Goal: Information Seeking & Learning: Check status

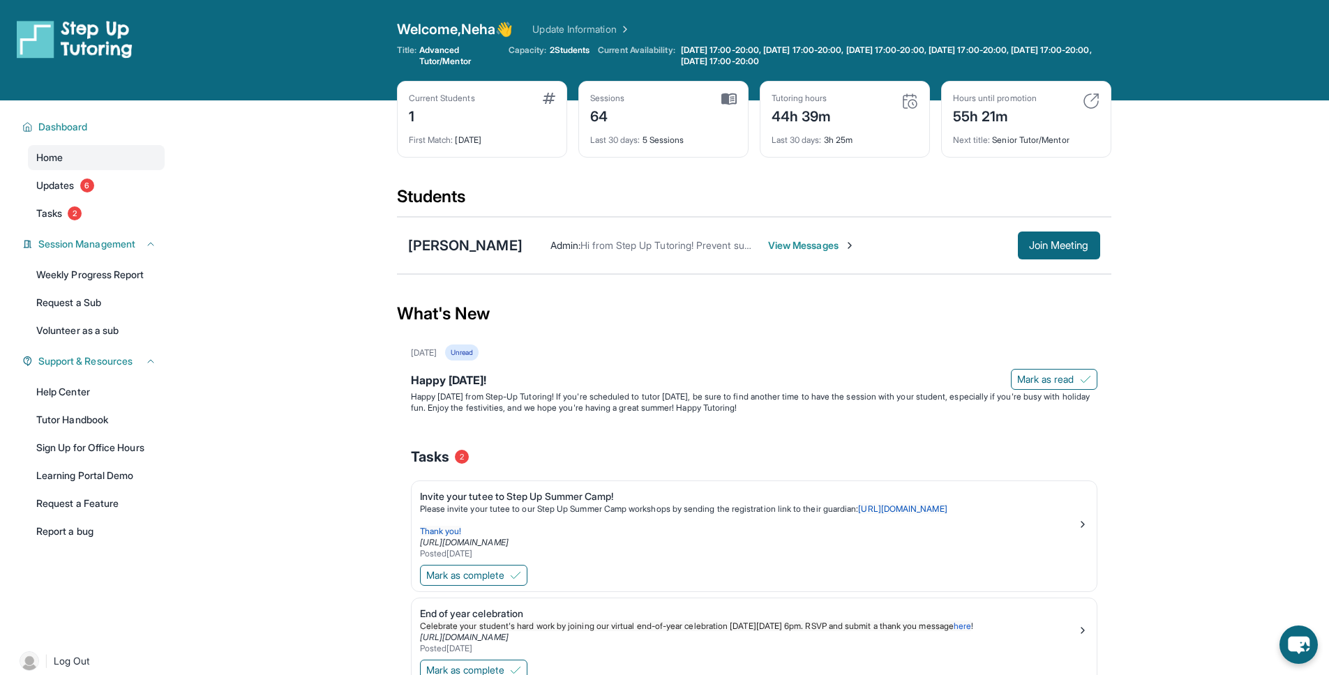
click at [502, 121] on div "Current Students 1" at bounding box center [482, 109] width 147 height 33
click at [403, 100] on div "Current Students 1 First Match : [DATE]" at bounding box center [482, 119] width 170 height 77
click at [463, 142] on div "First Match : [DATE]" at bounding box center [482, 136] width 147 height 20
click at [662, 121] on div "Sessions 64" at bounding box center [663, 109] width 147 height 33
click at [615, 142] on span "Last 30 days :" at bounding box center [615, 140] width 50 height 10
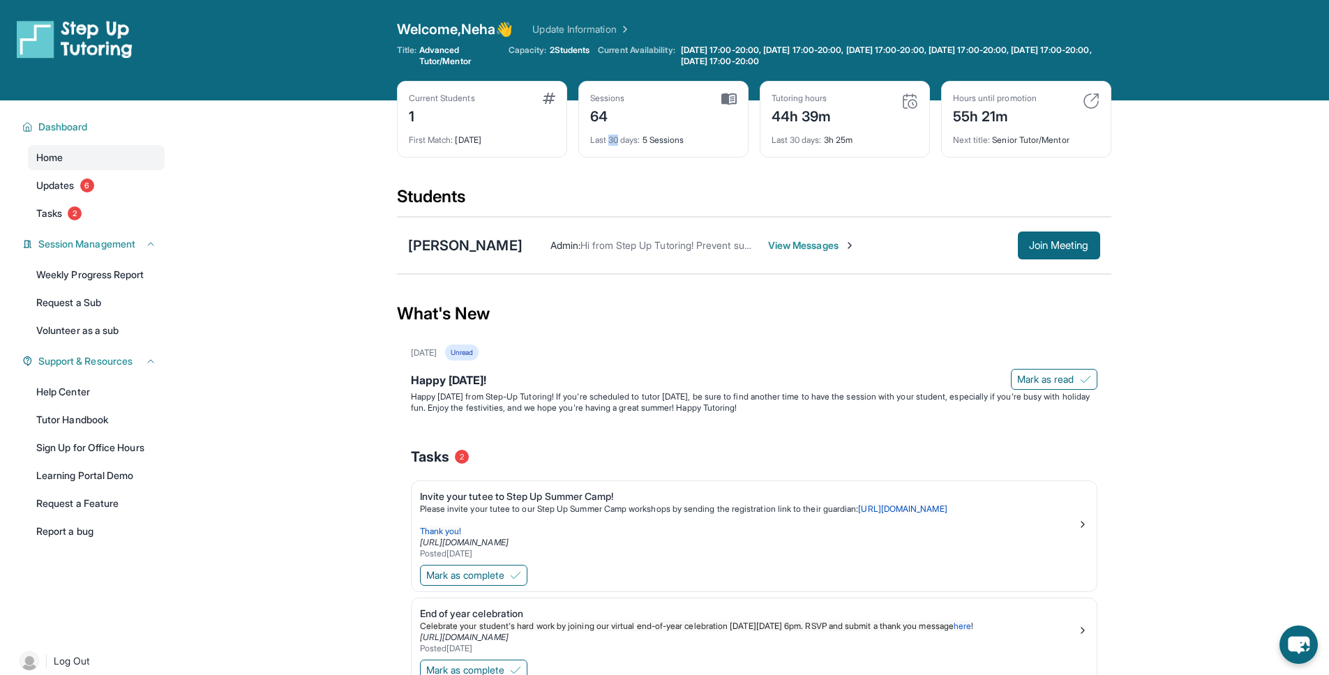
click at [615, 142] on span "Last 30 days :" at bounding box center [615, 140] width 50 height 10
click at [1088, 130] on div "Next title : Senior Tutor/Mentor" at bounding box center [1026, 136] width 147 height 20
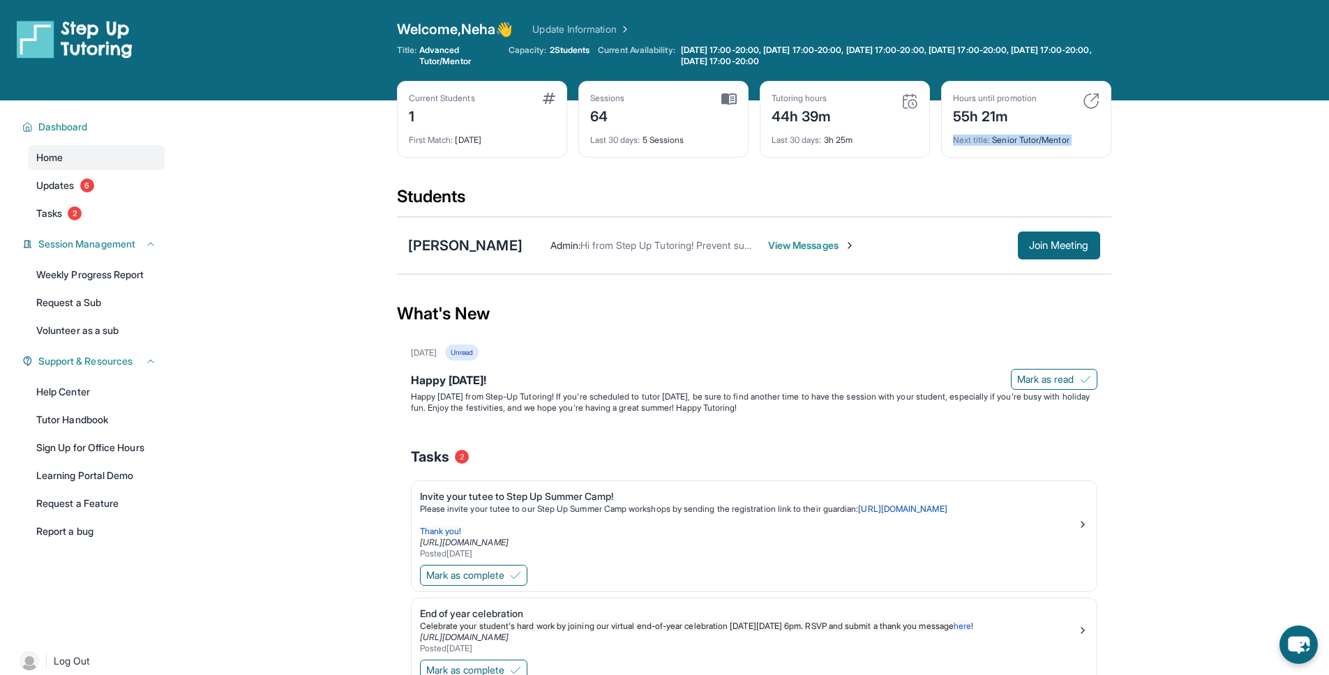
click at [1088, 130] on div "Next title : Senior Tutor/Mentor" at bounding box center [1026, 136] width 147 height 20
click at [563, 50] on span "2 Students" at bounding box center [570, 50] width 40 height 11
click at [818, 51] on span "[DATE] 17:00-20:00, [DATE] 17:00-20:00, [DATE] 17:00-20:00, [DATE] 17:00-20:00,…" at bounding box center [884, 56] width 413 height 22
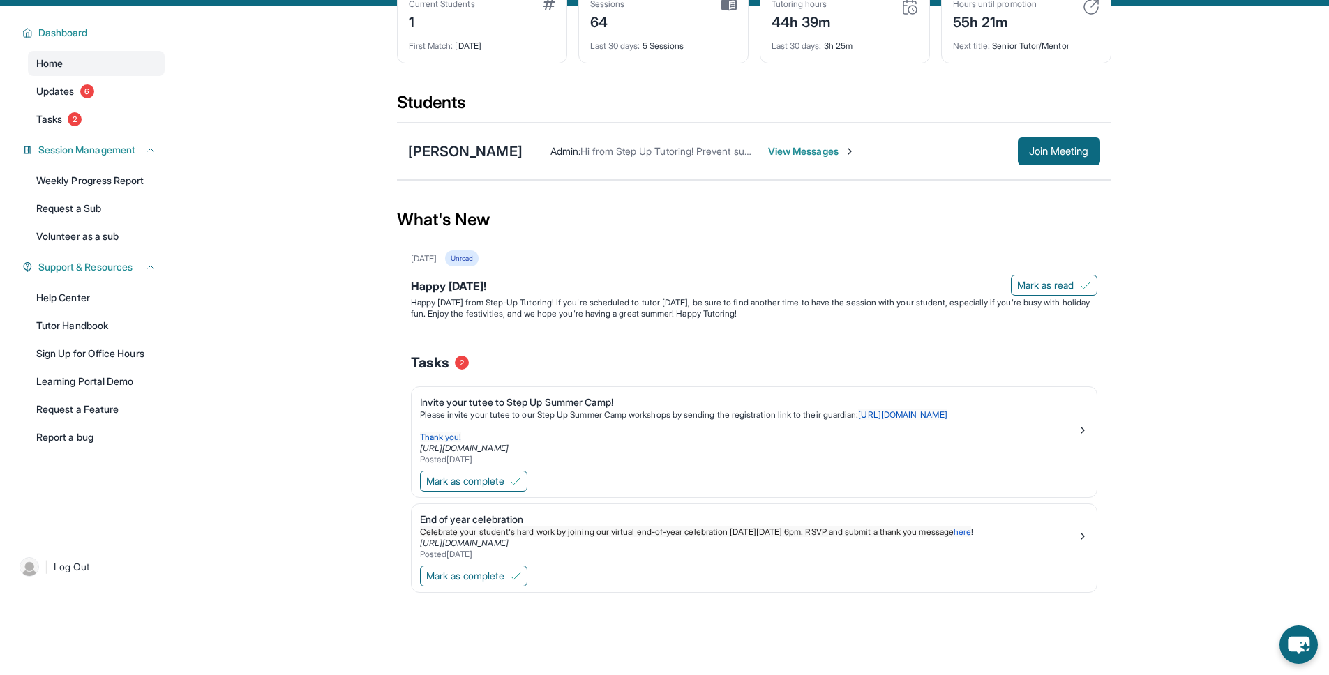
scroll to position [100, 0]
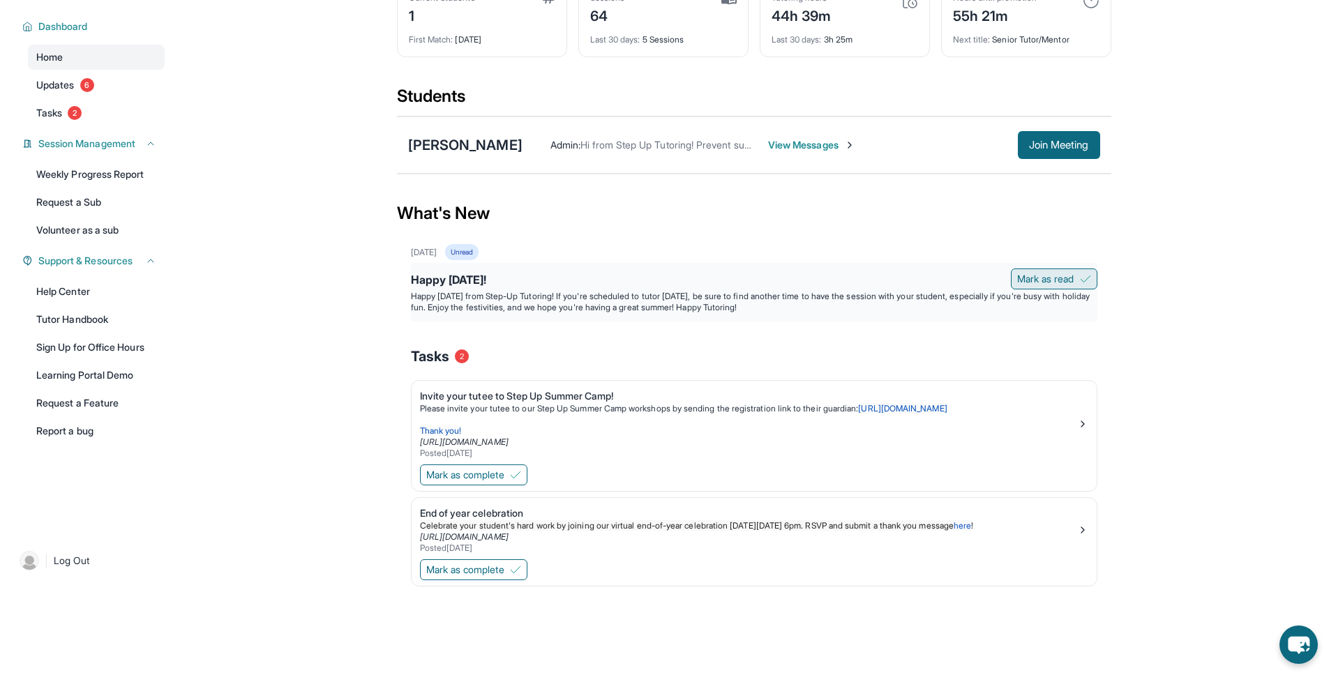
click at [1045, 272] on span "Mark as read" at bounding box center [1045, 279] width 57 height 14
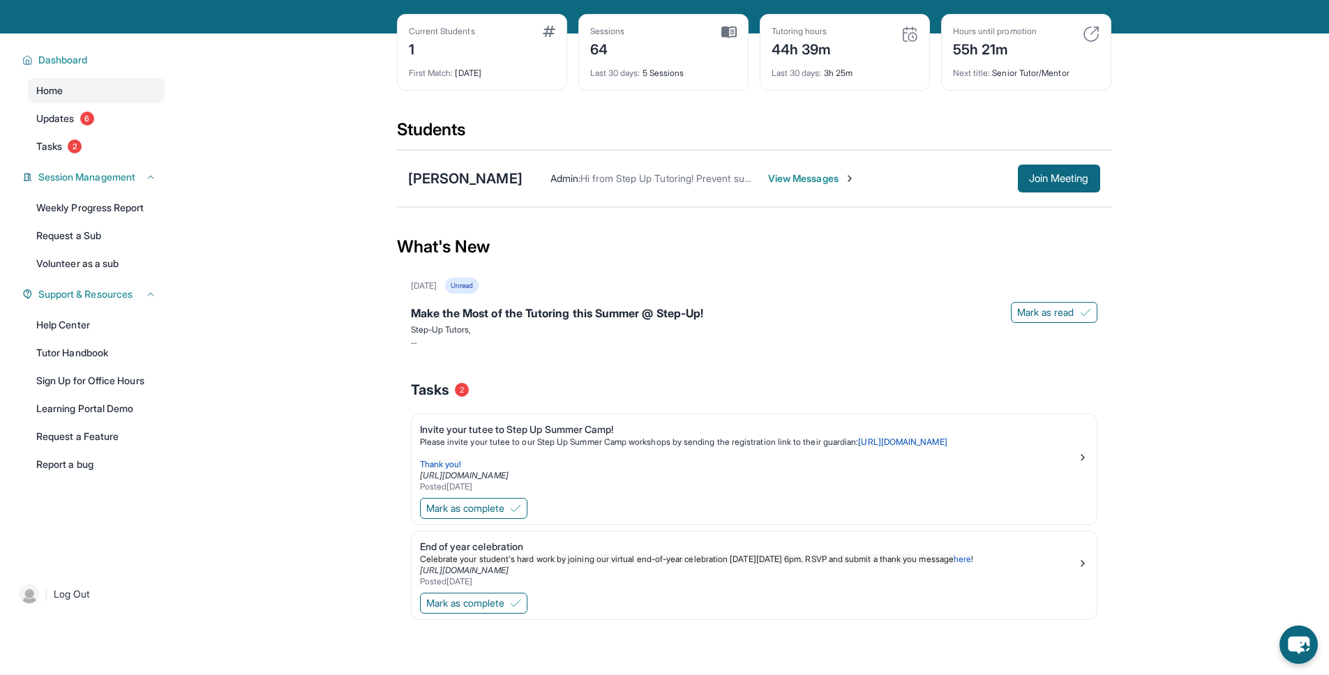
scroll to position [0, 0]
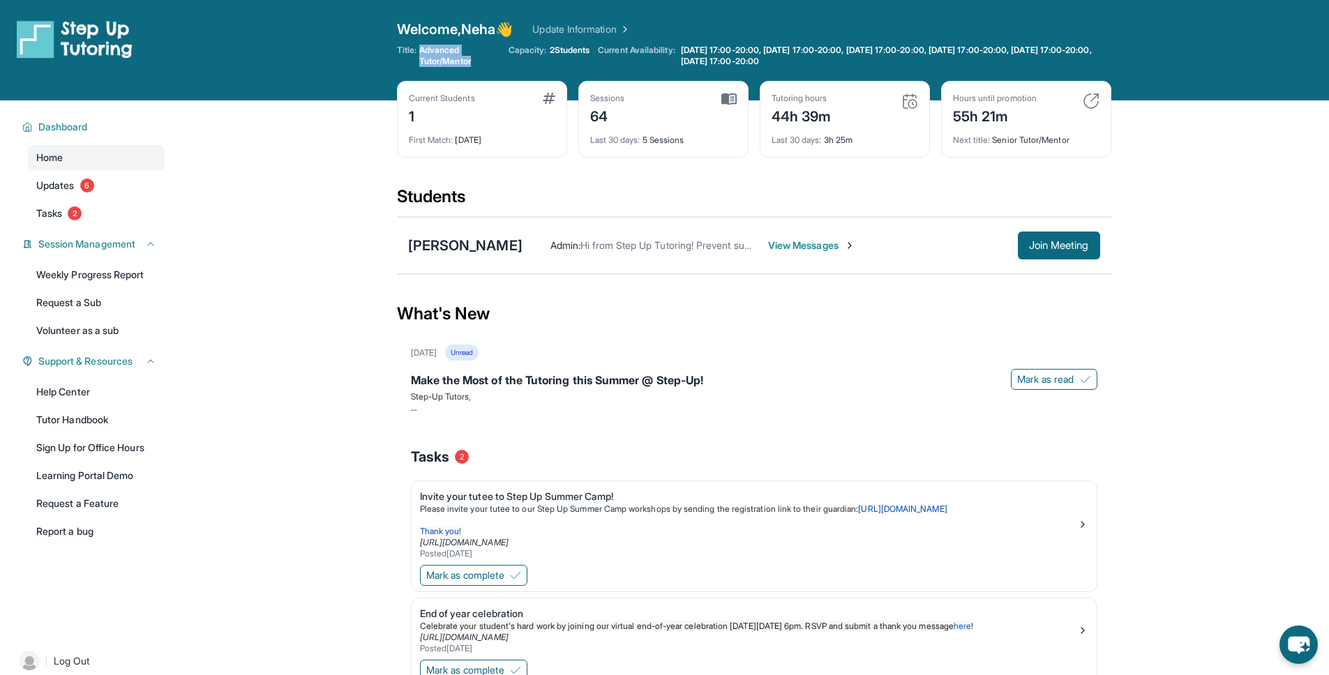
drag, startPoint x: 421, startPoint y: 53, endPoint x: 481, endPoint y: 66, distance: 60.8
click at [481, 66] on span "Advanced Tutor/Mentor" at bounding box center [459, 56] width 81 height 22
click at [94, 191] on link "Updates 6" at bounding box center [96, 185] width 137 height 25
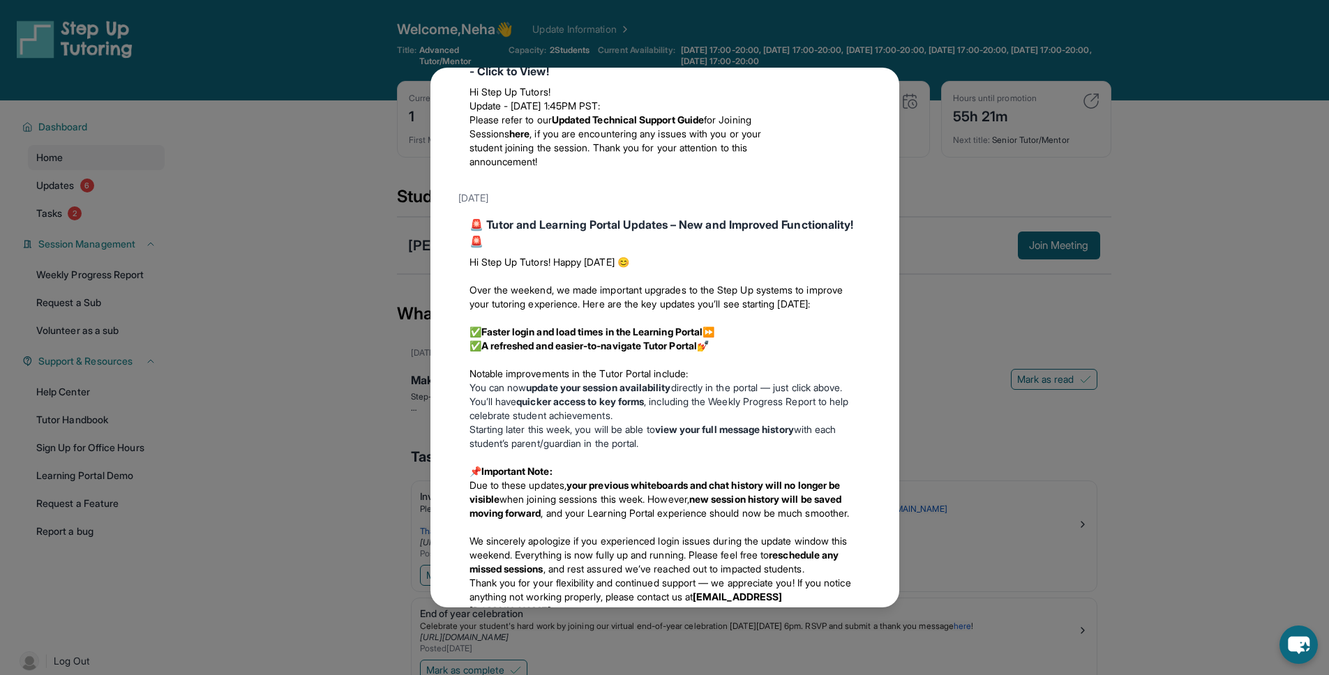
scroll to position [1592, 0]
